Goal: Task Accomplishment & Management: Use online tool/utility

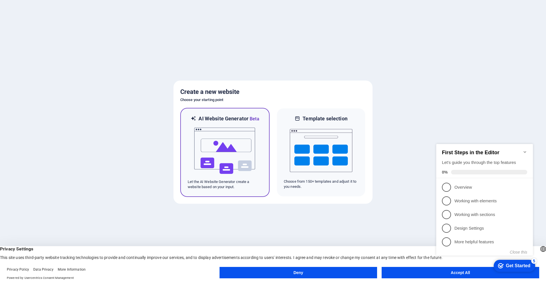
click at [235, 148] on img at bounding box center [225, 150] width 63 height 57
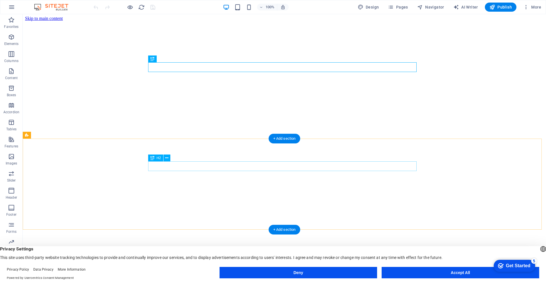
scroll to position [57, 0]
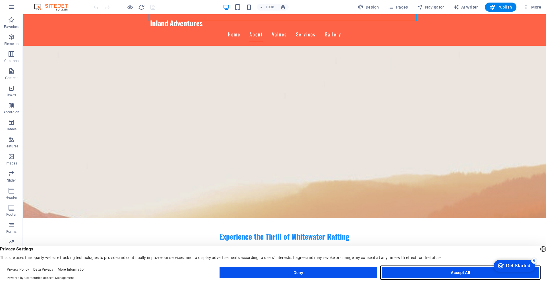
click at [460, 269] on button "Accept All" at bounding box center [459, 272] width 157 height 11
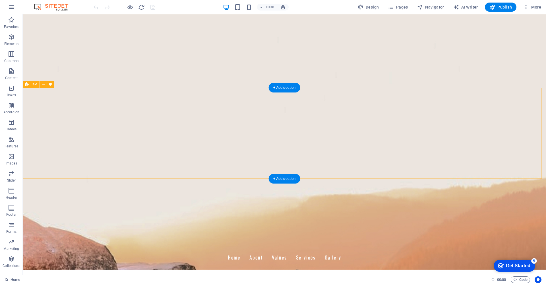
scroll to position [0, 0]
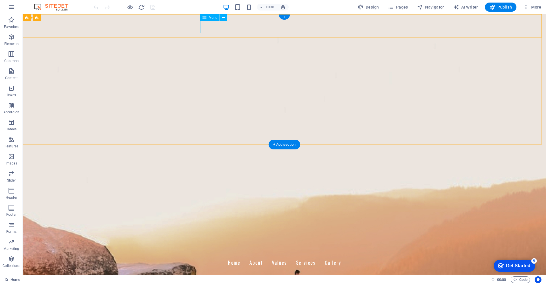
click at [302, 255] on nav "Home About Values Services Gallery" at bounding box center [284, 262] width 268 height 14
click at [303, 255] on nav "Home About Values Services Gallery" at bounding box center [284, 262] width 268 height 14
click at [327, 255] on nav "Home About Values Services Gallery" at bounding box center [284, 262] width 268 height 14
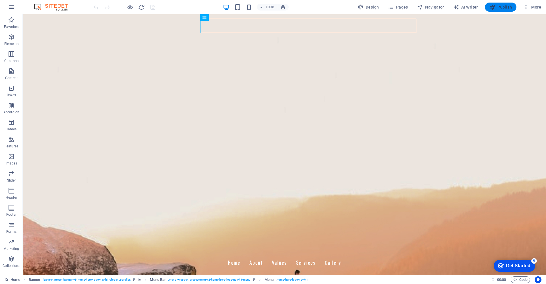
click at [502, 5] on span "Publish" at bounding box center [500, 7] width 22 height 6
